Goal: Task Accomplishment & Management: Complete application form

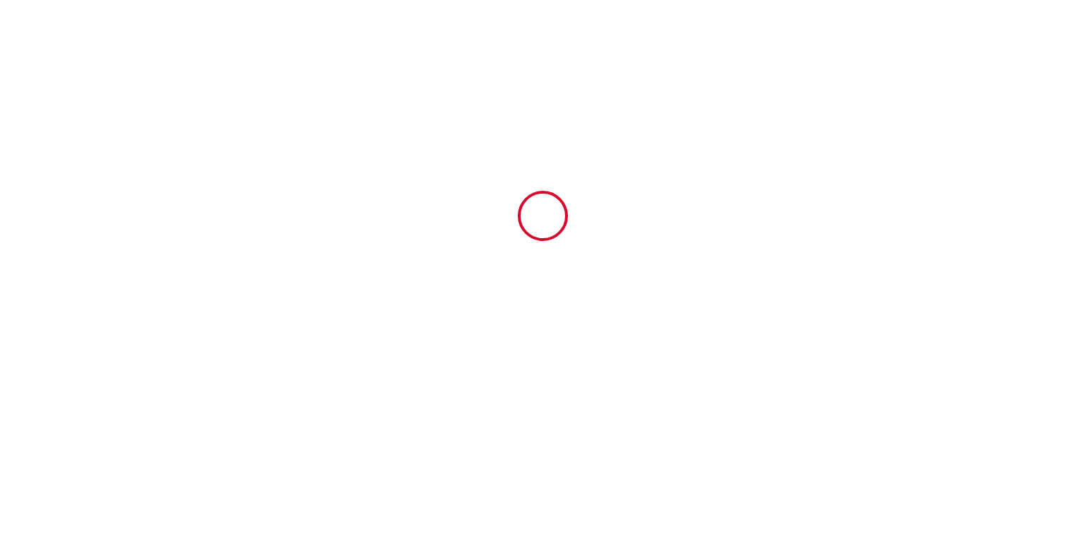
type input "6697114"
type input "Le Soa - parking - clim - wifi - jardin - piscine"
type input "[STREET_ADDRESS]"
type input "97434"
type input "Saint-[PERSON_NAME]"
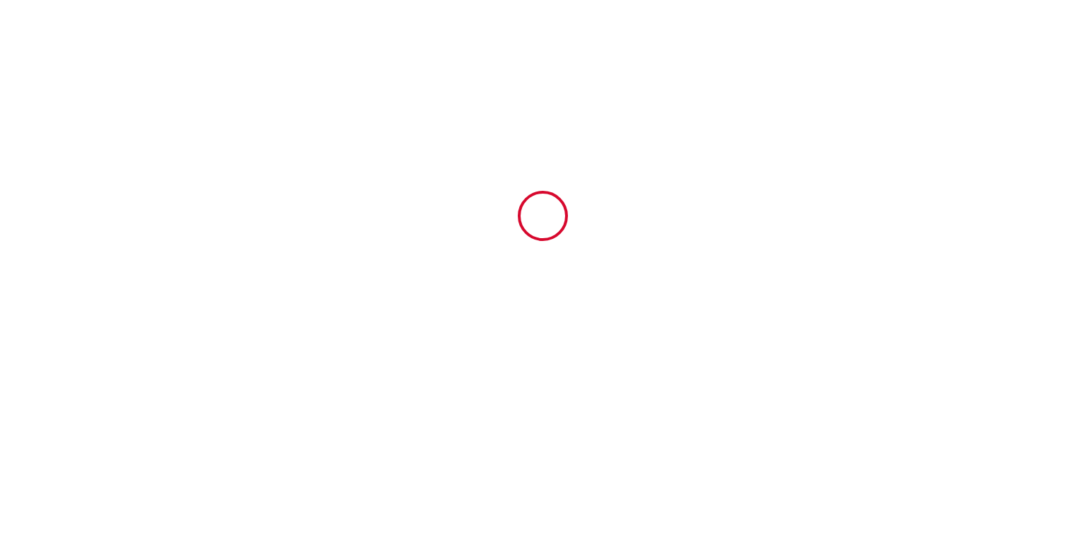
type input "Reunion"
type input "[DATE]"
type input "2"
type input "0"
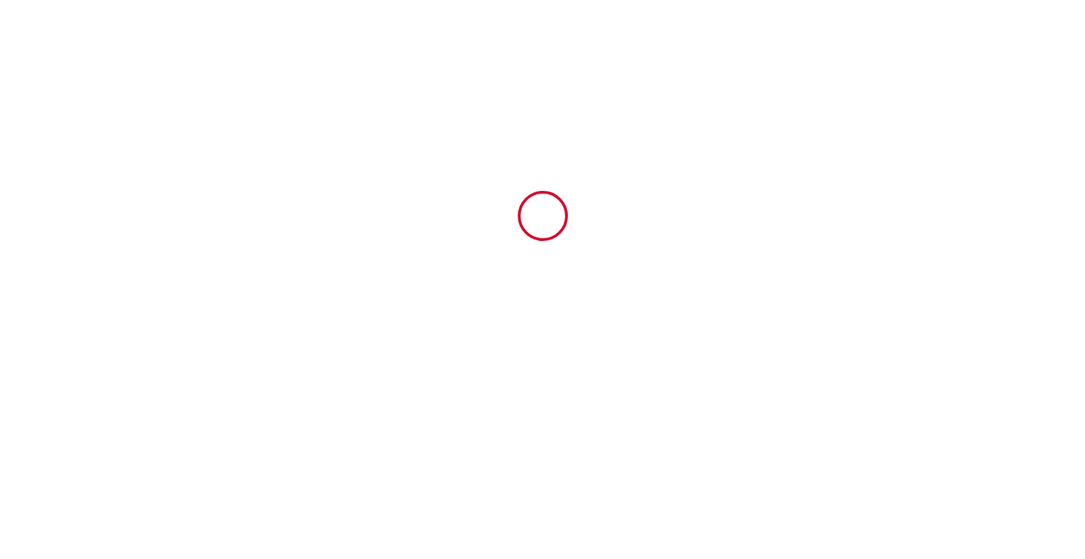
type input "250"
type input "2300"
type input "[PERSON_NAME]"
type input "de [DATE] STAY"
type input "[STREET_ADDRESS][PERSON_NAME]"
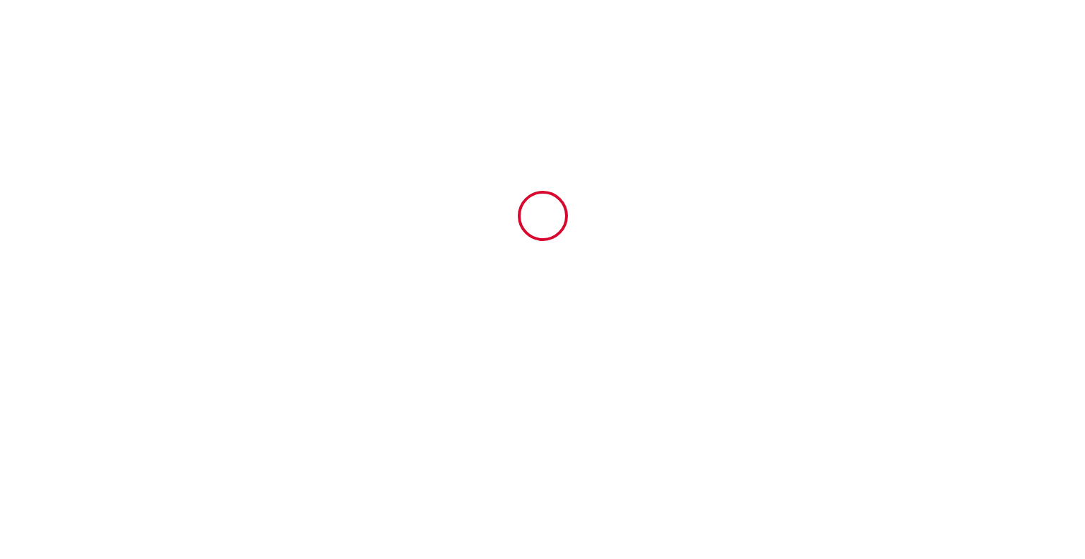
type input "97434"
type input "ST [PERSON_NAME]"
type input "Reunion"
type input "[EMAIL_ADDRESS][DOMAIN_NAME]"
type input "[PERSON_NAME]"
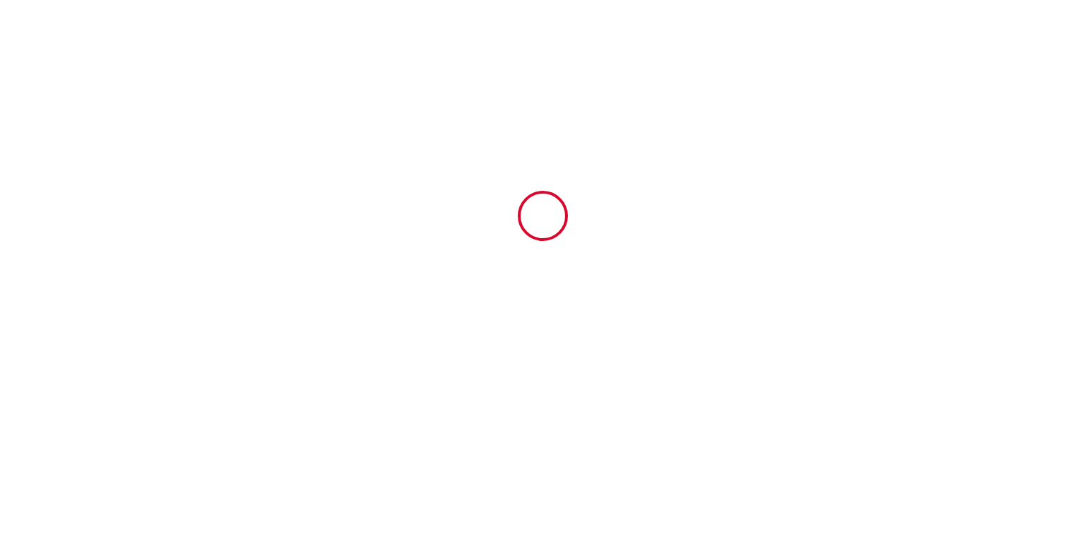
type input "DESFOUX"
type input "[EMAIL_ADDRESS][DOMAIN_NAME]"
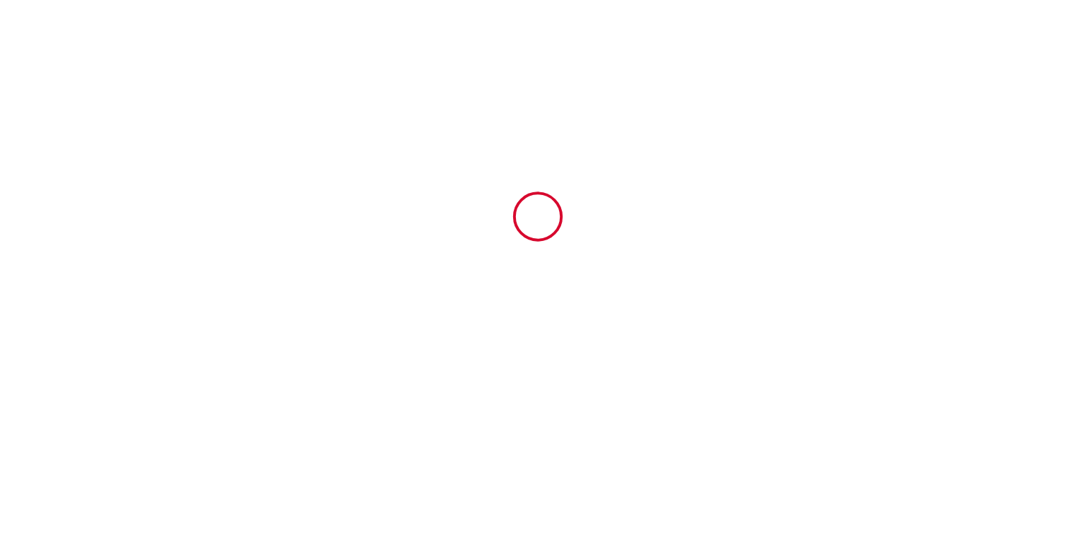
scroll to position [2697, 0]
type input "[PHONE_NUMBER]"
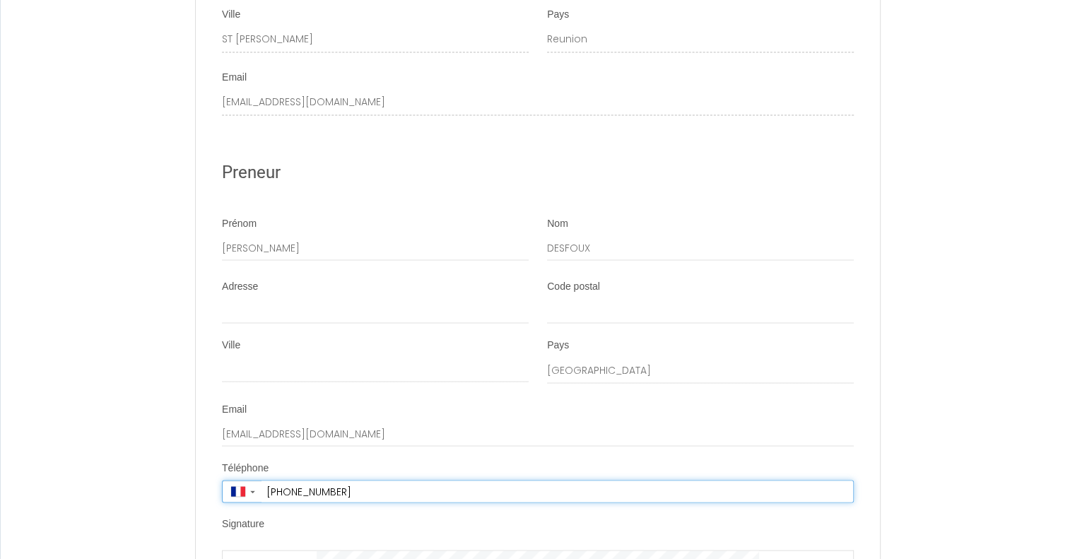
scroll to position [2543, 0]
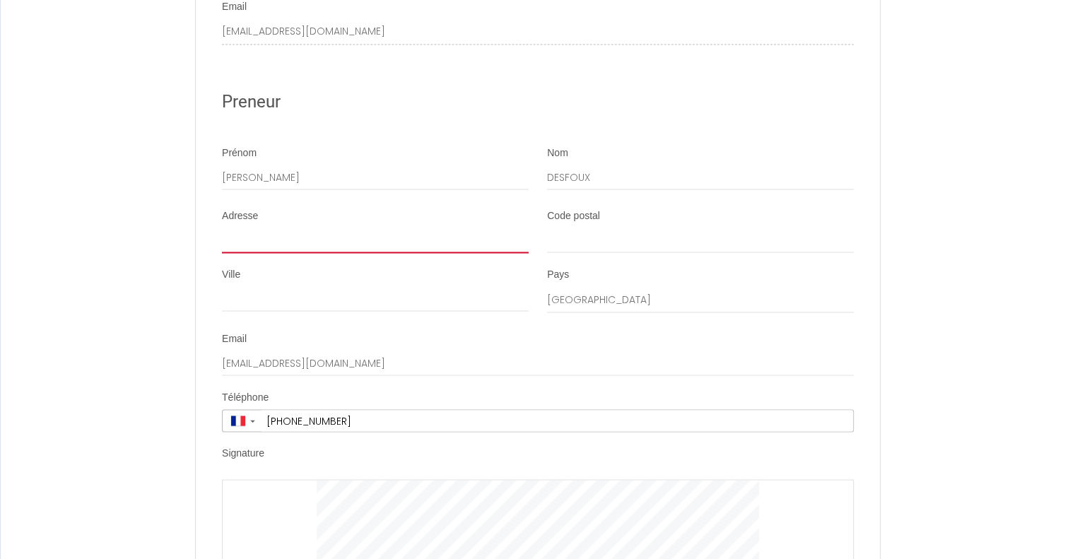
click at [267, 247] on input "Adresse" at bounding box center [375, 239] width 307 height 25
type input "[STREET_ADDRESS]"
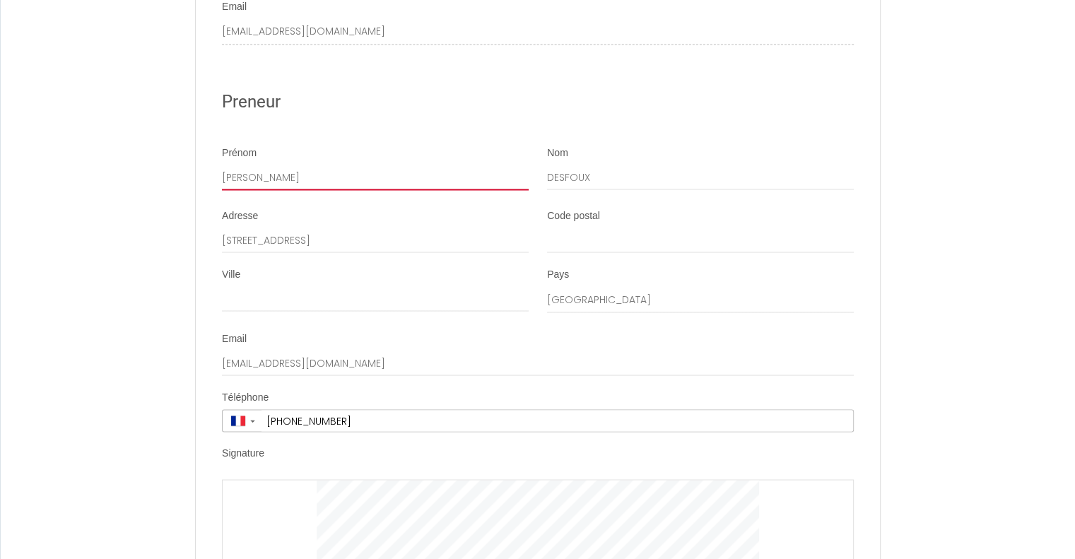
type input "[PERSON_NAME]"
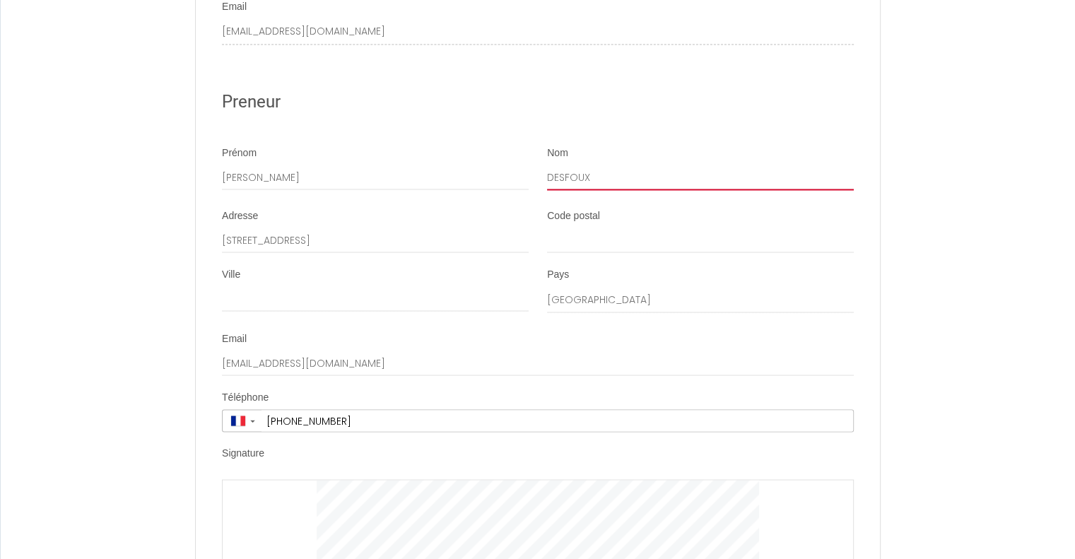
type input "Desfoux"
type input "50300"
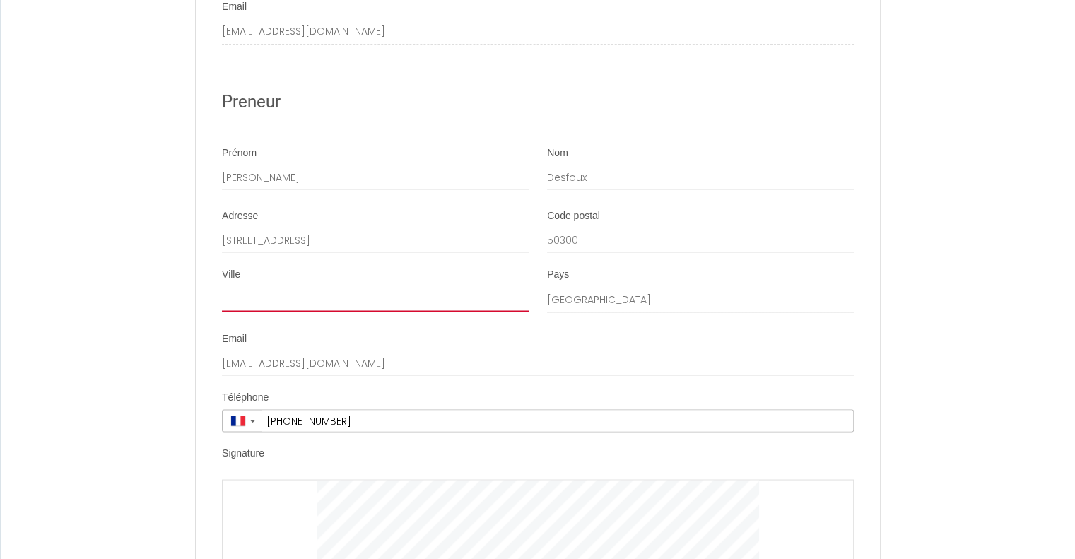
type input "Avranches"
type input "[PHONE_NUMBER]"
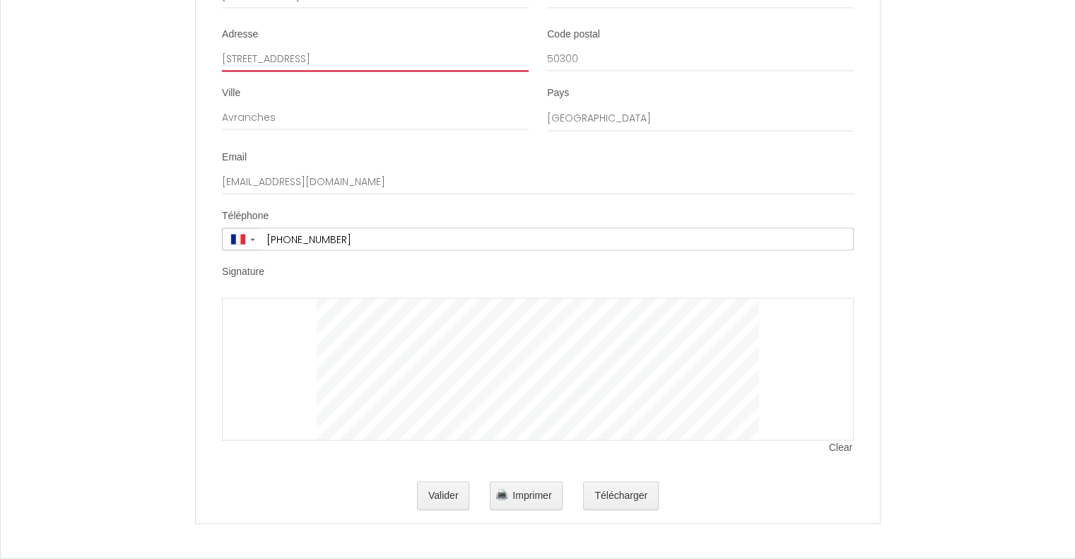
scroll to position [2736, 0]
click at [280, 333] on div at bounding box center [538, 369] width 632 height 143
click at [432, 495] on button "Valider" at bounding box center [443, 496] width 53 height 28
click at [843, 447] on span "Clear" at bounding box center [841, 448] width 25 height 14
click at [451, 497] on button "Valider" at bounding box center [443, 496] width 53 height 28
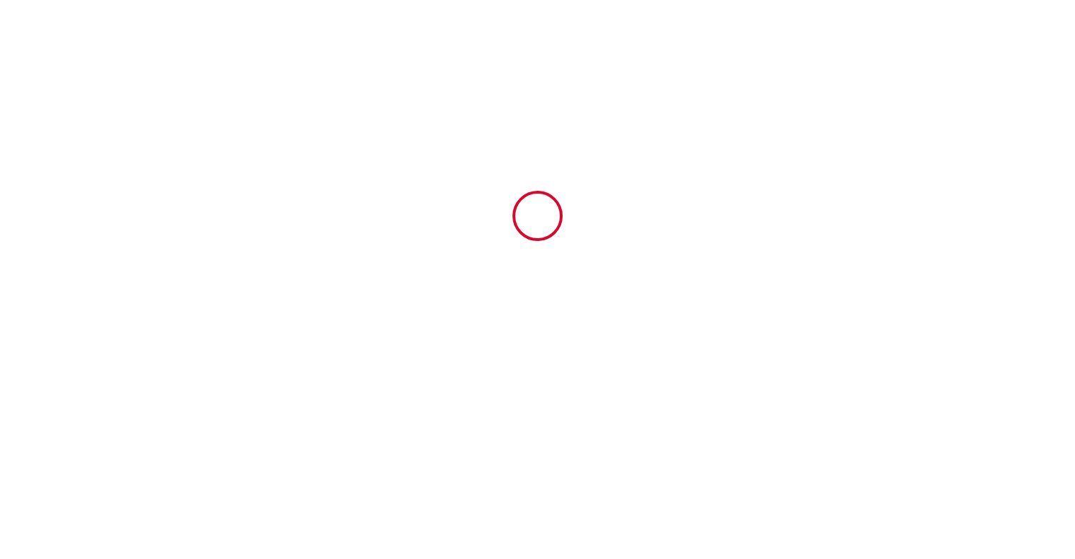
scroll to position [0, 0]
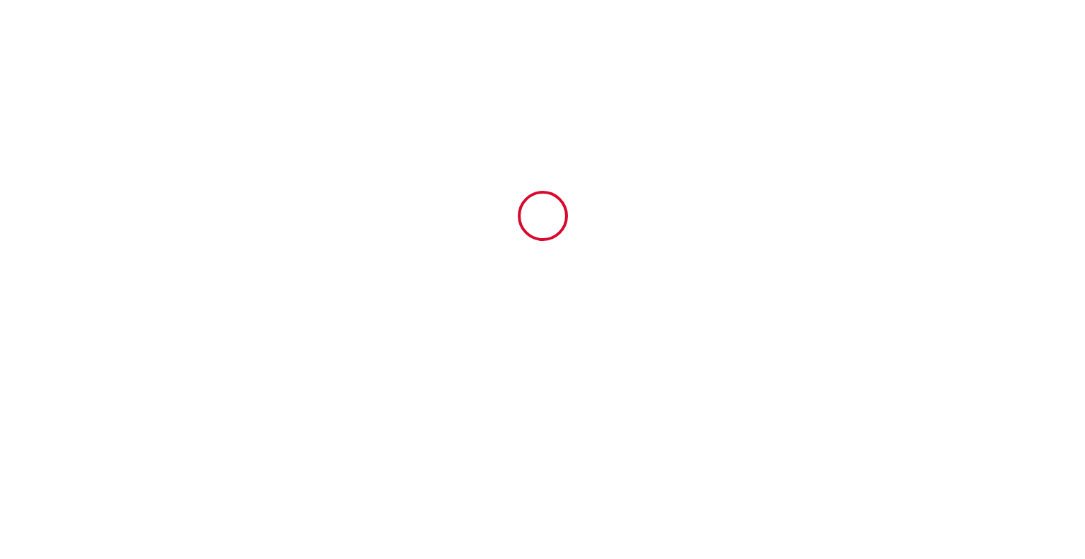
type input "2300"
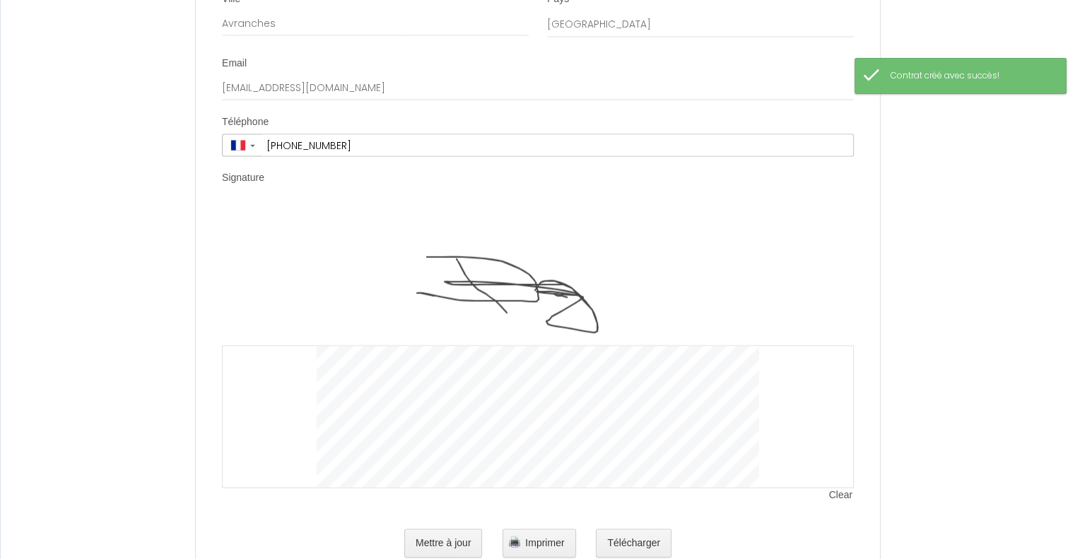
scroll to position [2878, 0]
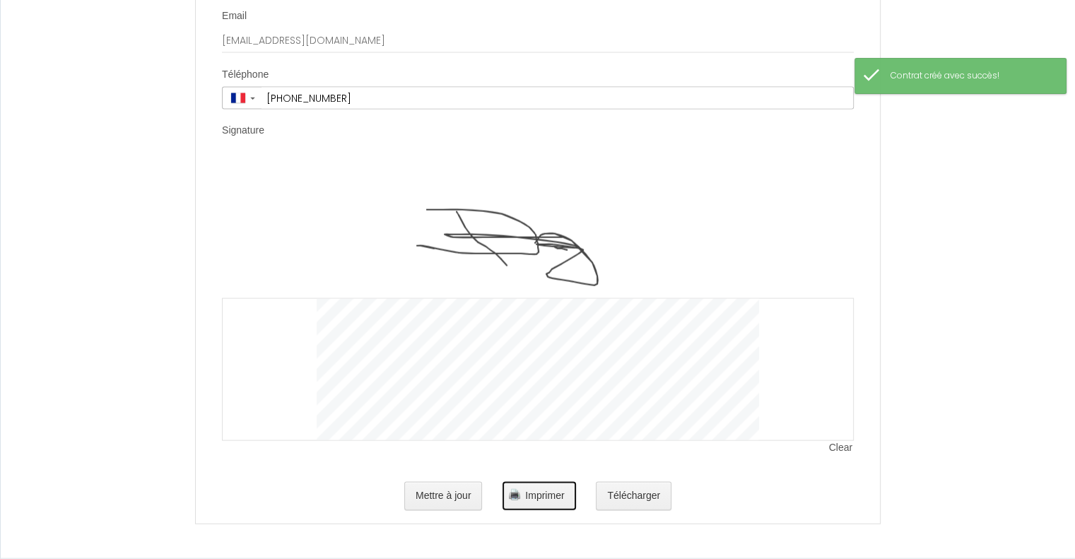
click at [531, 491] on span "Imprimer" at bounding box center [544, 495] width 39 height 11
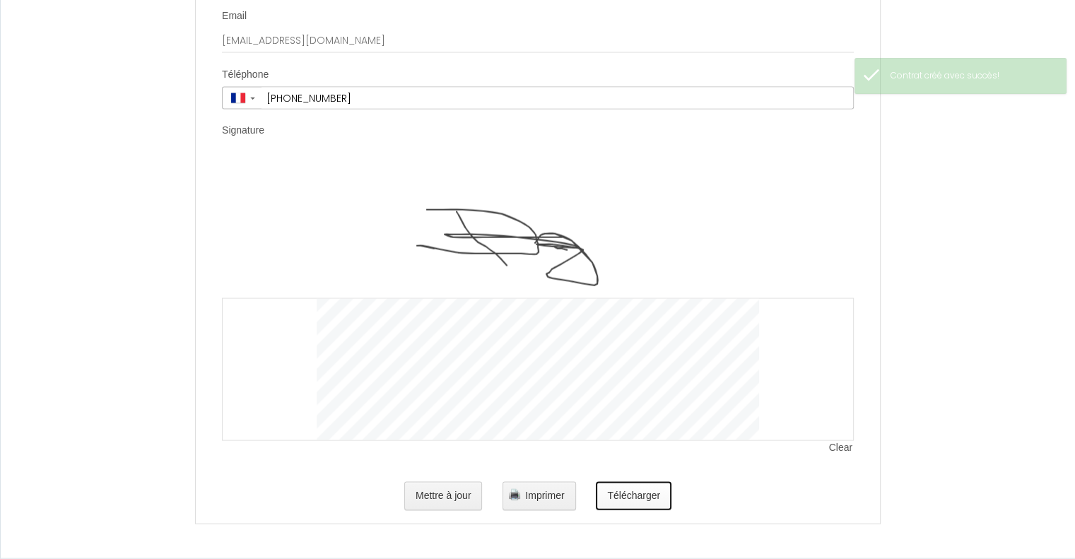
click at [663, 491] on button "Télécharger" at bounding box center [634, 496] width 76 height 28
